Goal: Task Accomplishment & Management: Complete application form

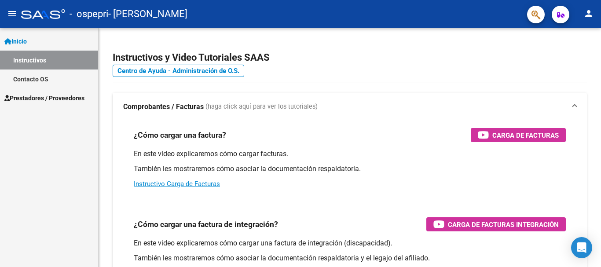
click at [44, 96] on span "Prestadores / Proveedores" at bounding box center [44, 98] width 80 height 10
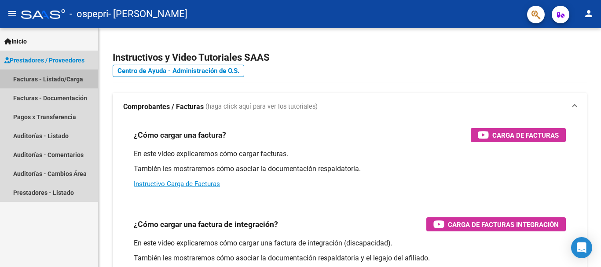
click at [47, 78] on link "Facturas - Listado/Carga" at bounding box center [49, 79] width 98 height 19
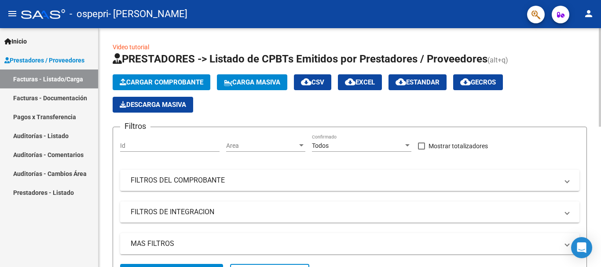
click at [189, 83] on span "Cargar Comprobante" at bounding box center [162, 82] width 84 height 8
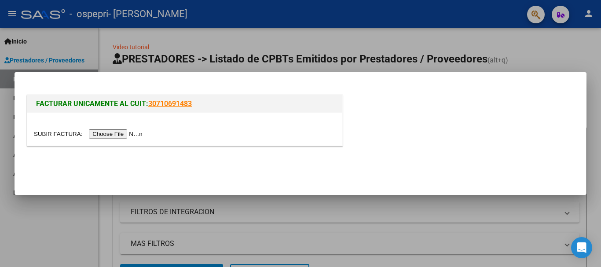
click at [133, 132] on input "file" at bounding box center [89, 133] width 111 height 9
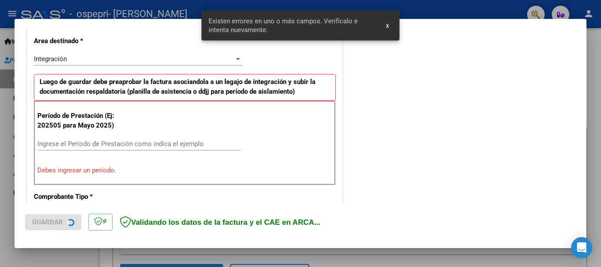
scroll to position [203, 0]
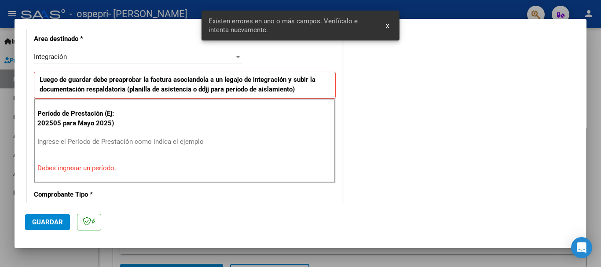
click at [128, 144] on input "Ingrese el Período de Prestación como indica el ejemplo" at bounding box center [138, 142] width 203 height 8
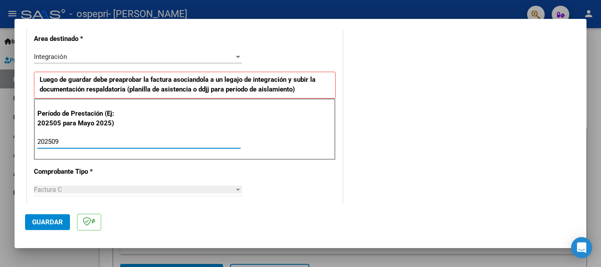
type input "202509"
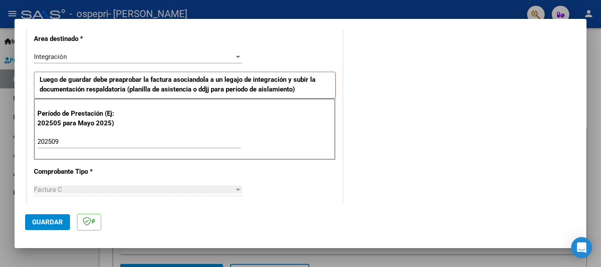
click at [356, 155] on div "COMENTARIOS Comentarios del Prestador / Gerenciador:" at bounding box center [461, 218] width 232 height 765
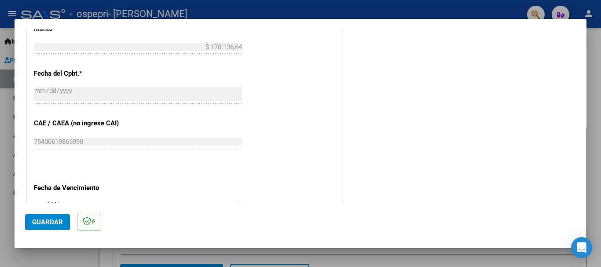
scroll to position [601, 0]
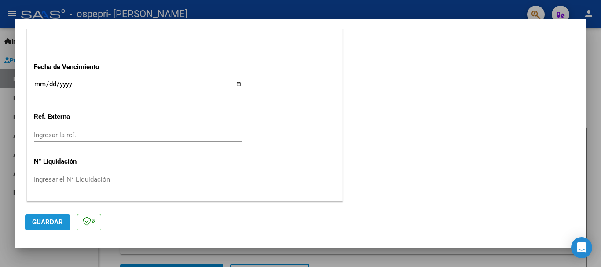
click at [38, 223] on span "Guardar" at bounding box center [47, 222] width 31 height 8
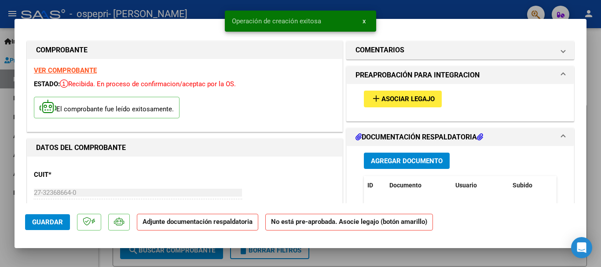
click at [421, 91] on button "add Asociar Legajo" at bounding box center [403, 99] width 78 height 16
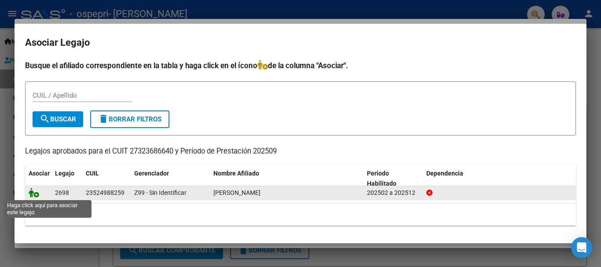
click at [36, 196] on icon at bounding box center [34, 193] width 11 height 10
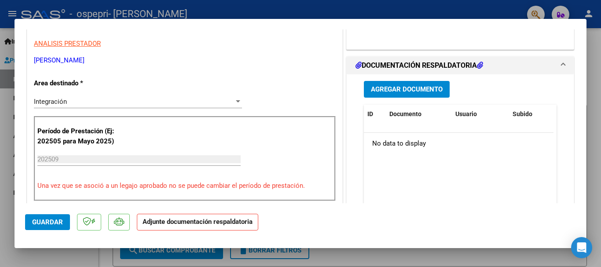
scroll to position [180, 0]
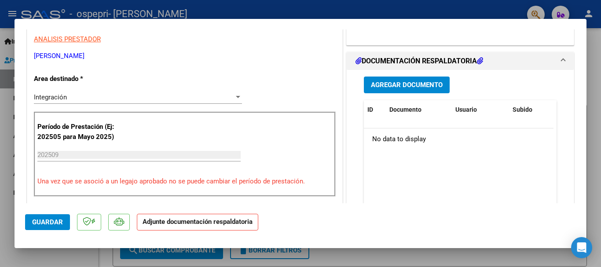
click at [406, 85] on span "Agregar Documento" at bounding box center [407, 85] width 72 height 8
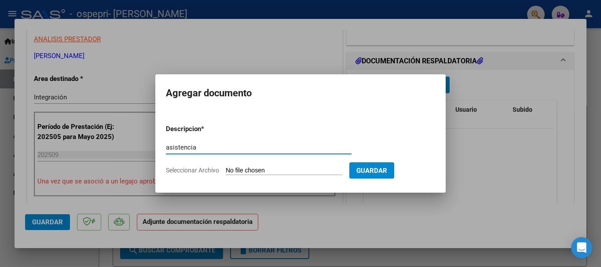
type input "asistencia"
click at [261, 170] on input "Seleccionar Archivo" at bounding box center [284, 171] width 117 height 8
type input "C:\fakepath\asistencia_septiembre 2024.jpeg"
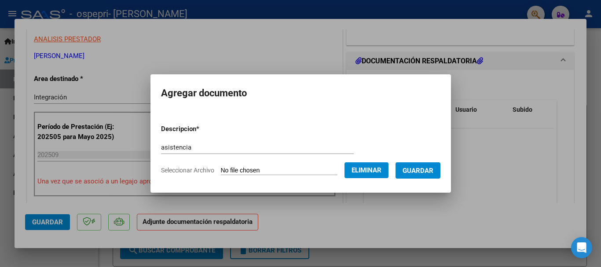
click at [373, 171] on span "Eliminar" at bounding box center [367, 170] width 30 height 8
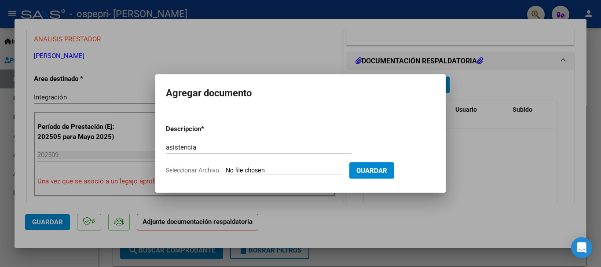
click at [277, 170] on input "Seleccionar Archivo" at bounding box center [284, 171] width 117 height 8
type input "C:\fakepath\asistencia_septiembre 2025.jpeg"
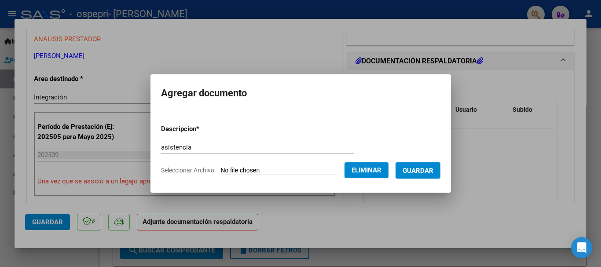
click at [426, 175] on button "Guardar" at bounding box center [418, 170] width 45 height 16
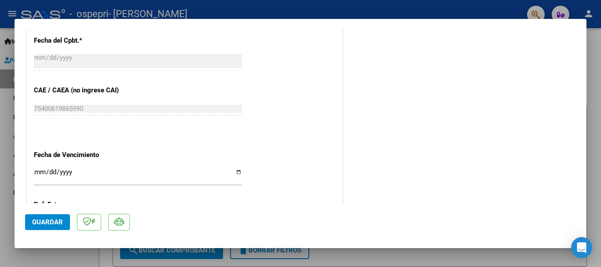
scroll to position [518, 0]
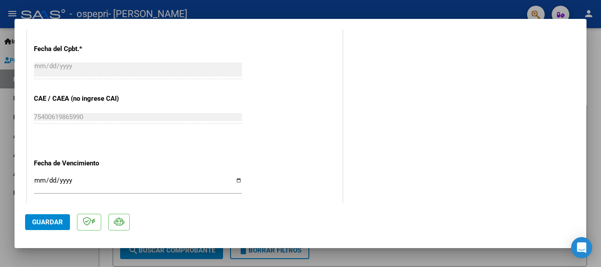
click at [55, 214] on button "Guardar" at bounding box center [47, 222] width 45 height 16
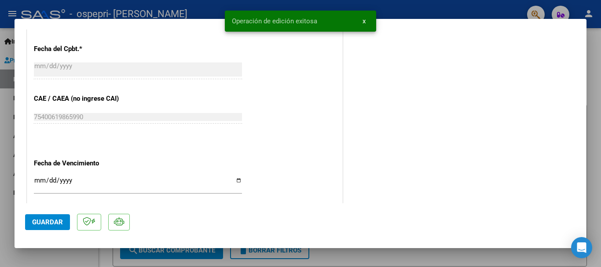
click at [55, 214] on mat-dialog-actions "Guardar" at bounding box center [300, 220] width 551 height 35
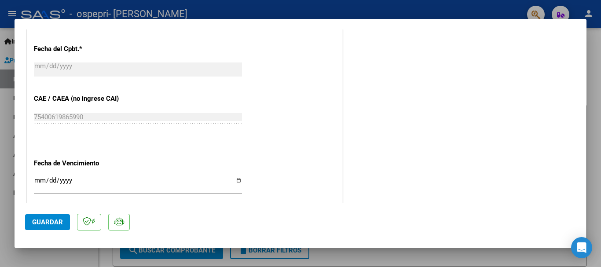
click at [52, 221] on span "Guardar" at bounding box center [47, 222] width 31 height 8
